Goal: Check status: Check status

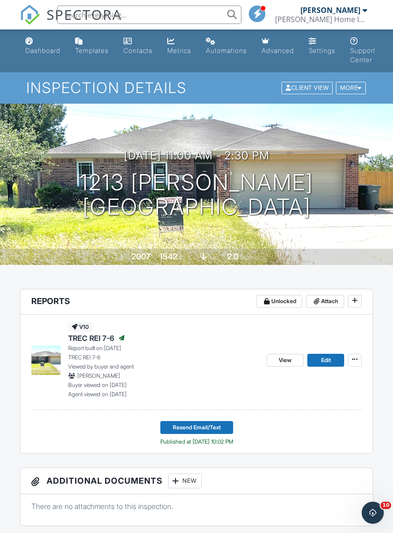
click at [358, 361] on span at bounding box center [354, 358] width 9 height 9
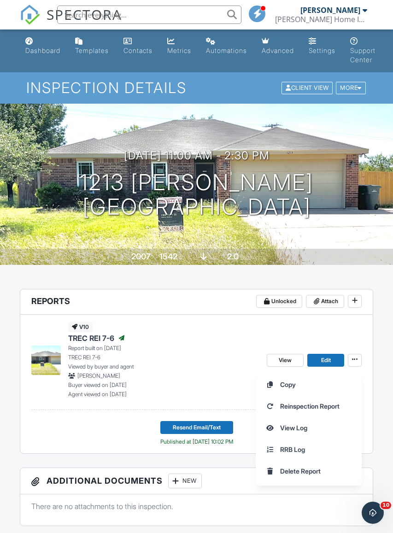
click at [304, 431] on span "View Log" at bounding box center [293, 428] width 27 height 10
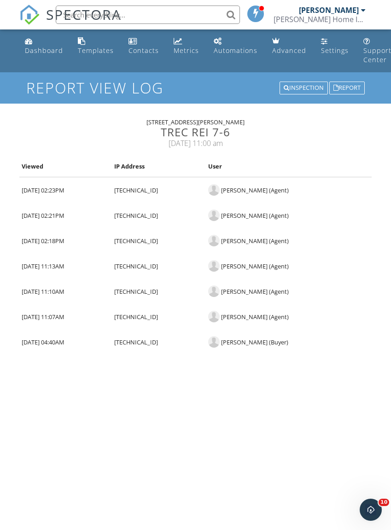
click at [40, 52] on div "Dashboard" at bounding box center [44, 50] width 38 height 9
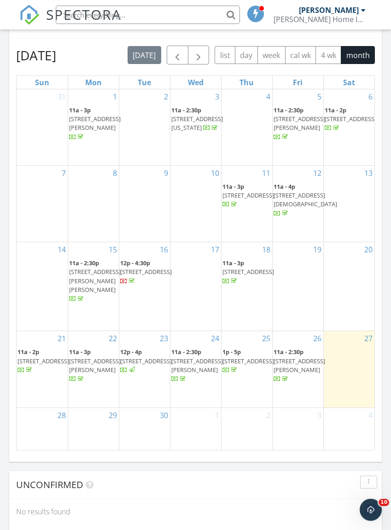
scroll to position [965, 0]
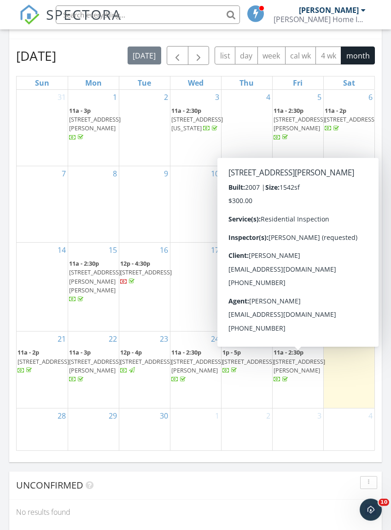
click at [303, 365] on span "1213 Marlee Cir, Copperas Cove 76522" at bounding box center [299, 365] width 52 height 17
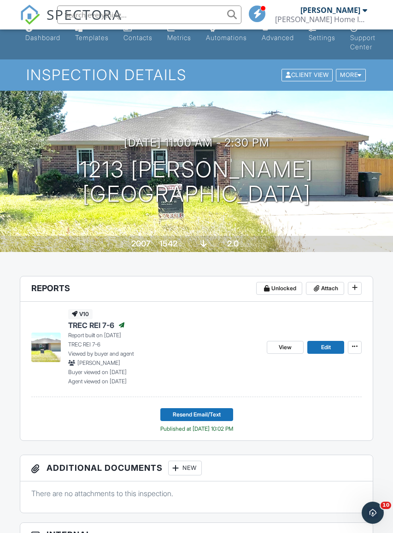
click at [288, 352] on link "View" at bounding box center [284, 347] width 37 height 13
